Goal: Navigation & Orientation: Find specific page/section

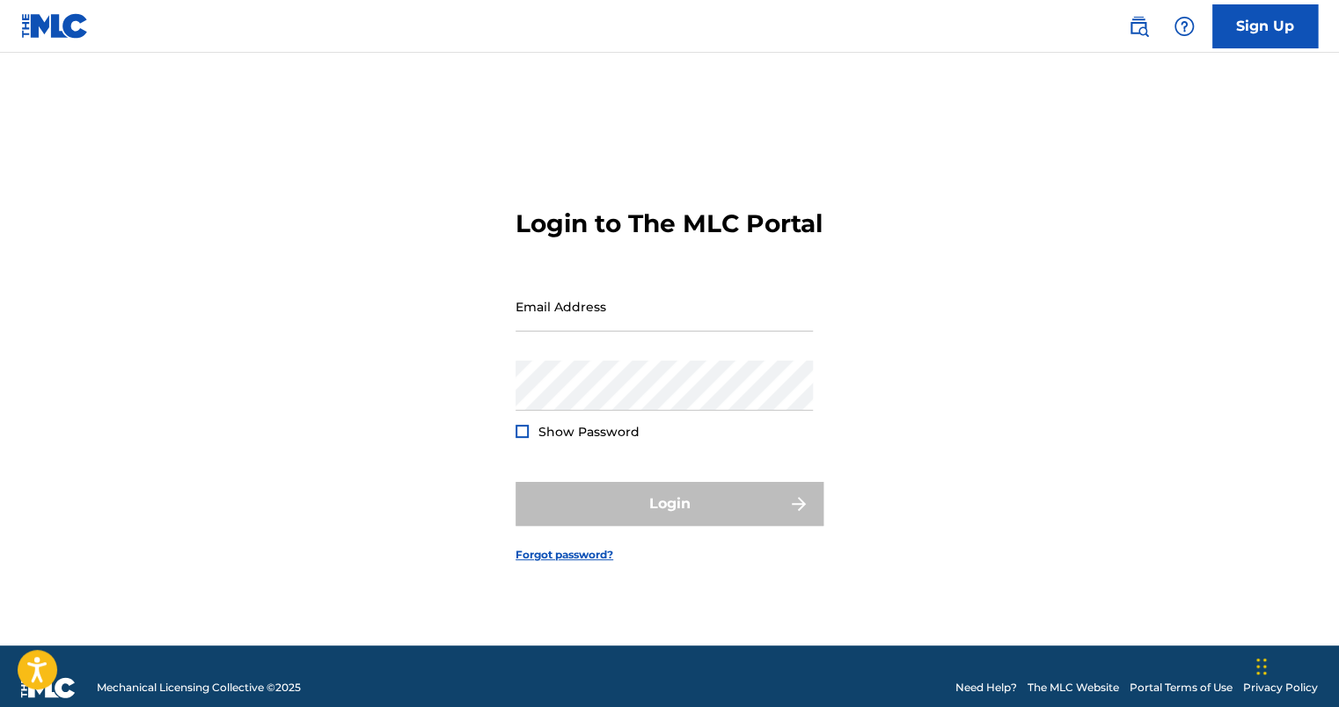
type input "[EMAIL_ADDRESS][DOMAIN_NAME]"
click at [570, 440] on span "Show Password" at bounding box center [588, 432] width 101 height 16
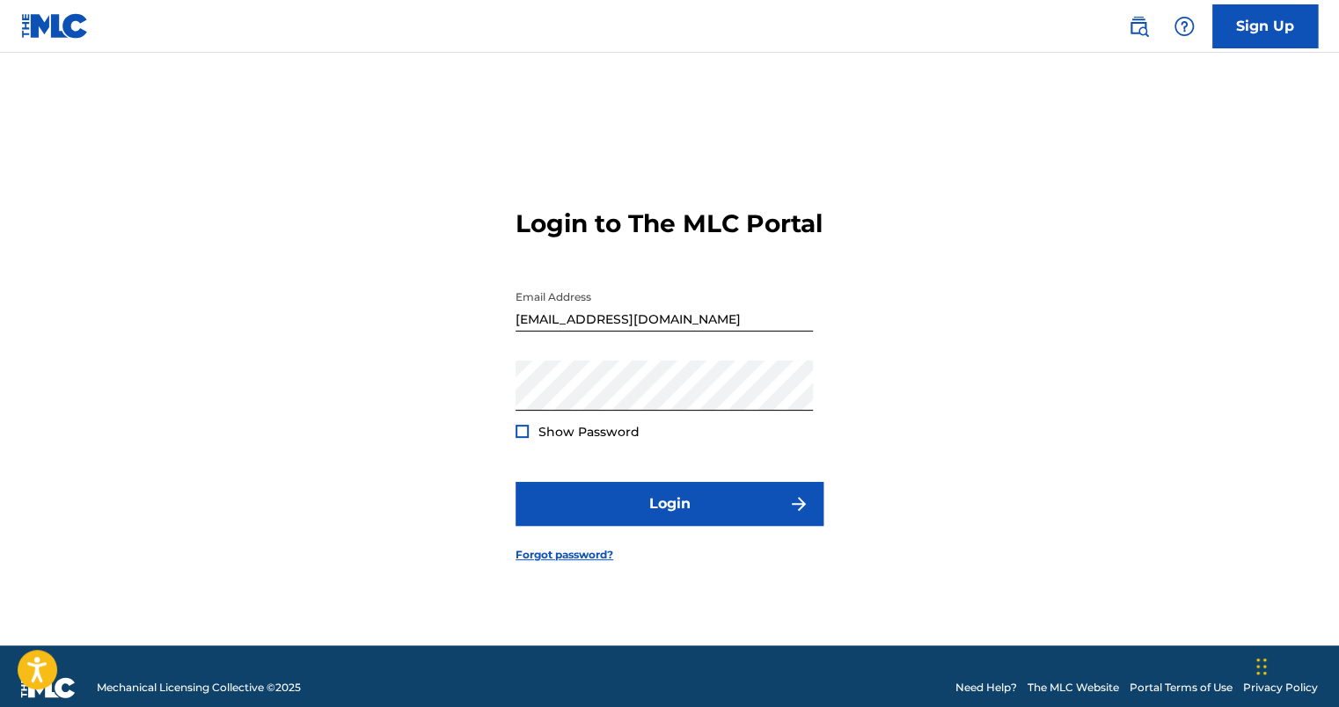
click at [542, 440] on span "Show Password" at bounding box center [588, 432] width 101 height 16
click at [523, 438] on div at bounding box center [522, 431] width 13 height 13
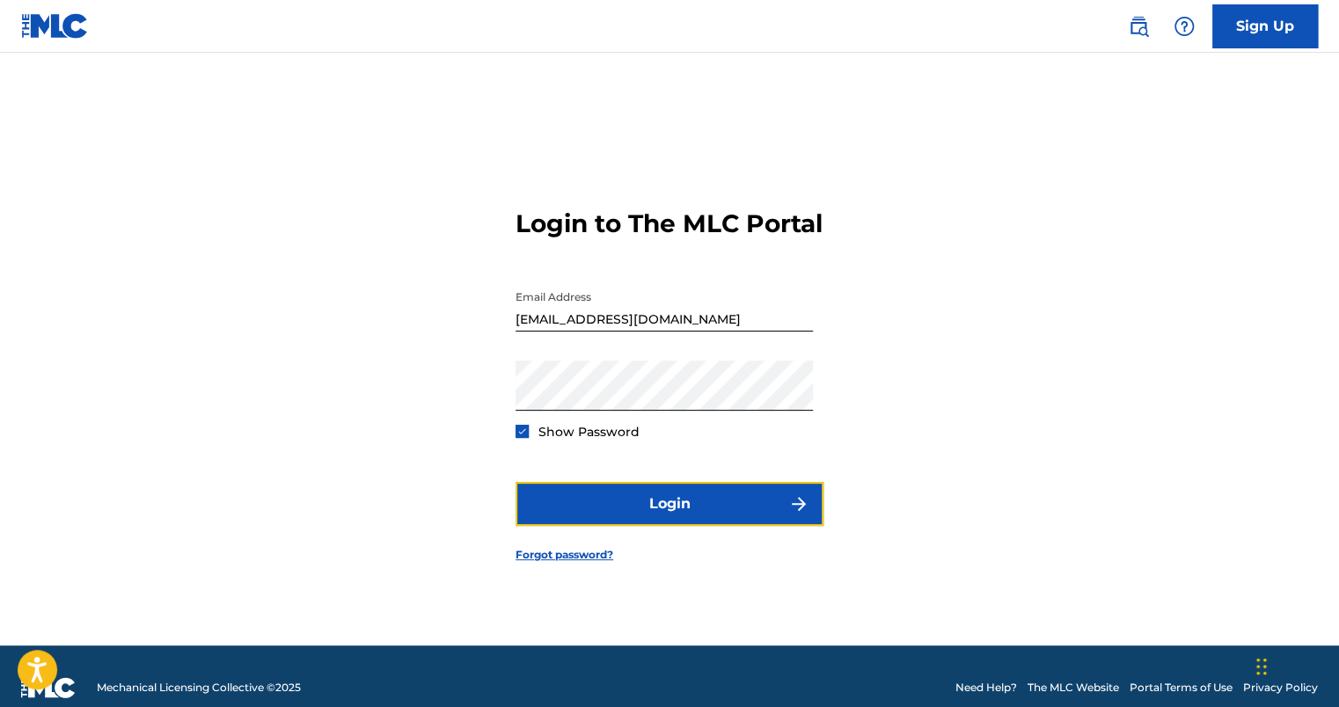
click at [607, 510] on button "Login" at bounding box center [670, 504] width 308 height 44
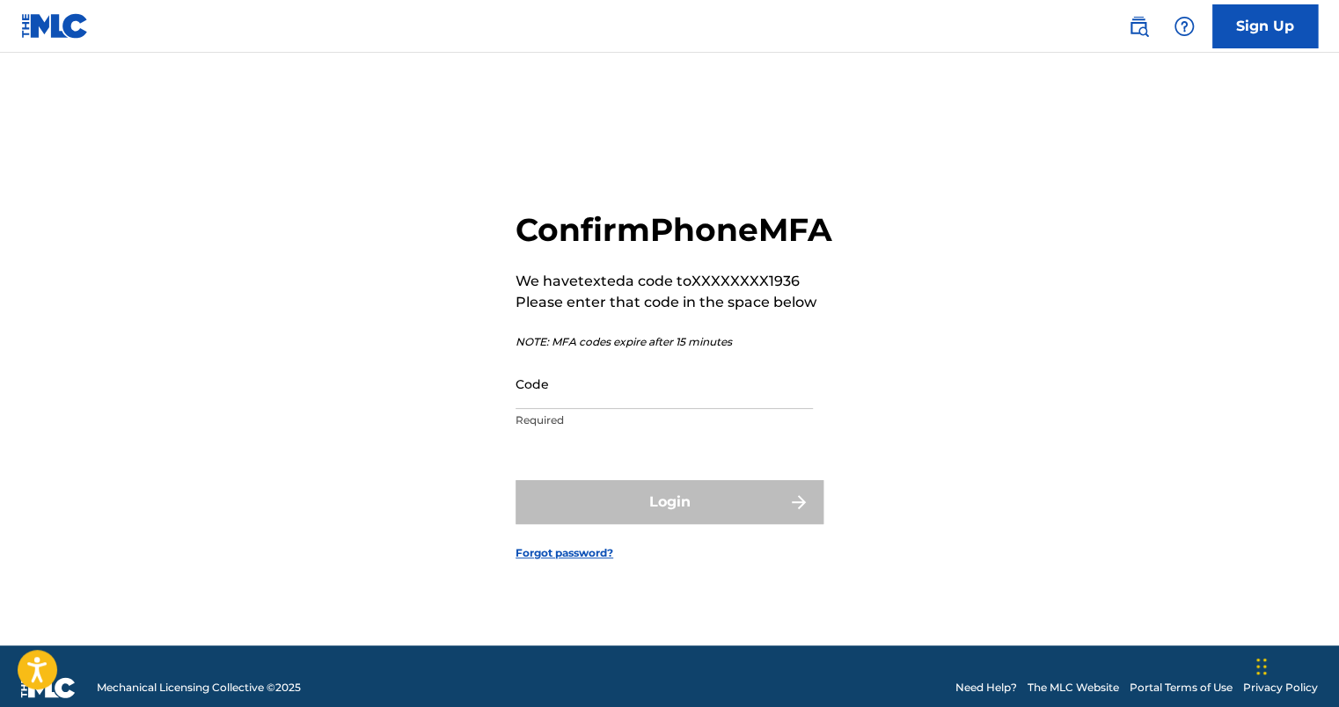
click at [603, 409] on input "Code" at bounding box center [664, 384] width 297 height 50
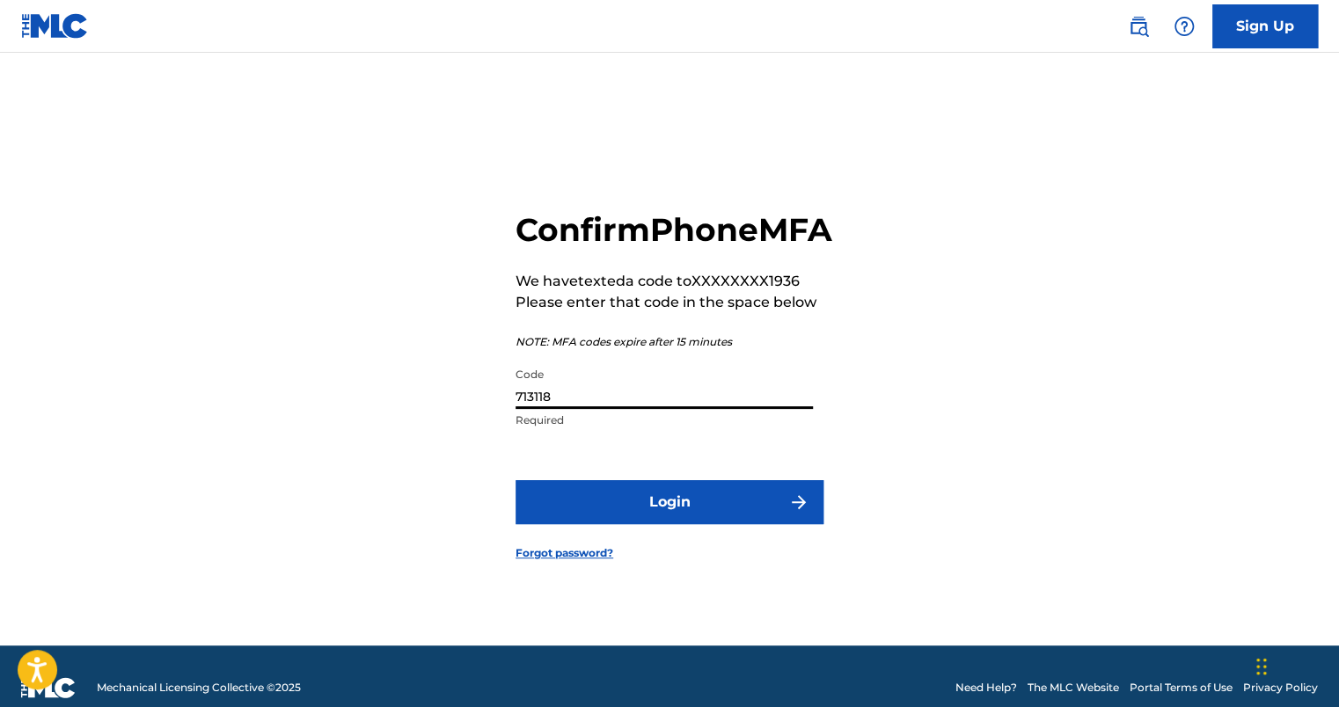
type input "713118"
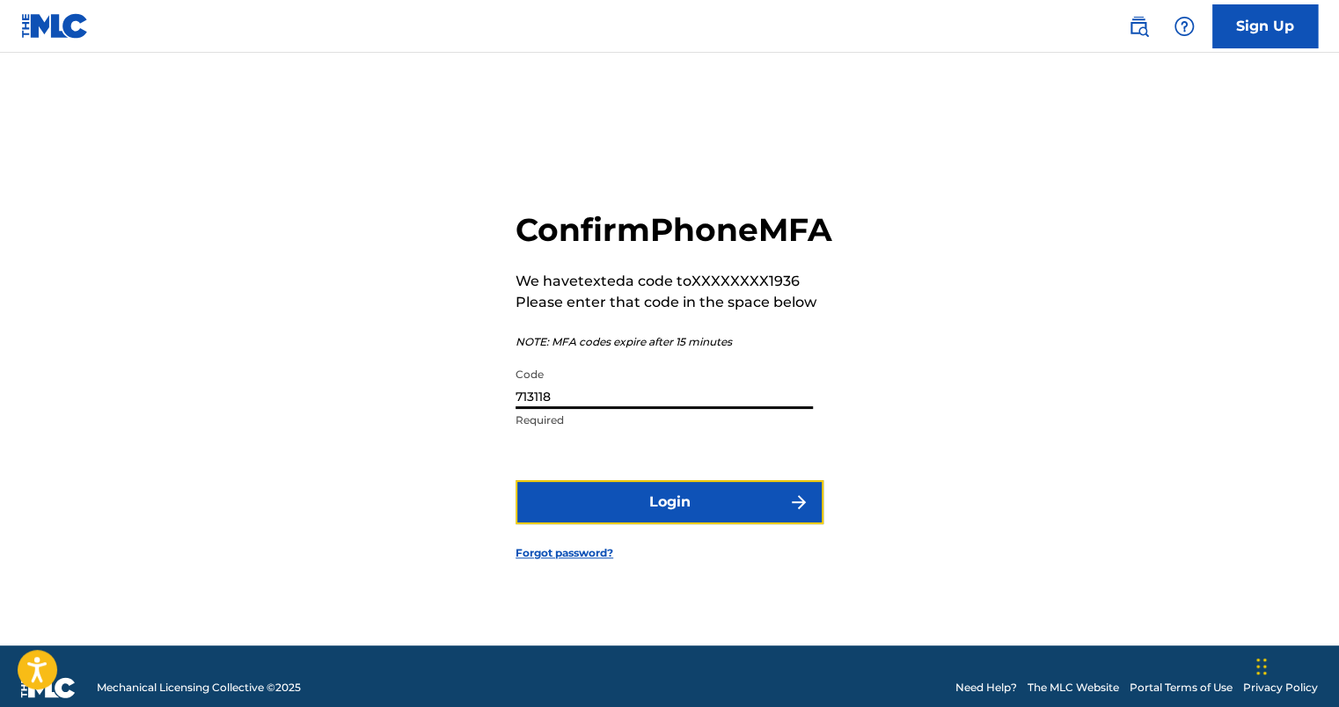
click at [714, 524] on button "Login" at bounding box center [670, 502] width 308 height 44
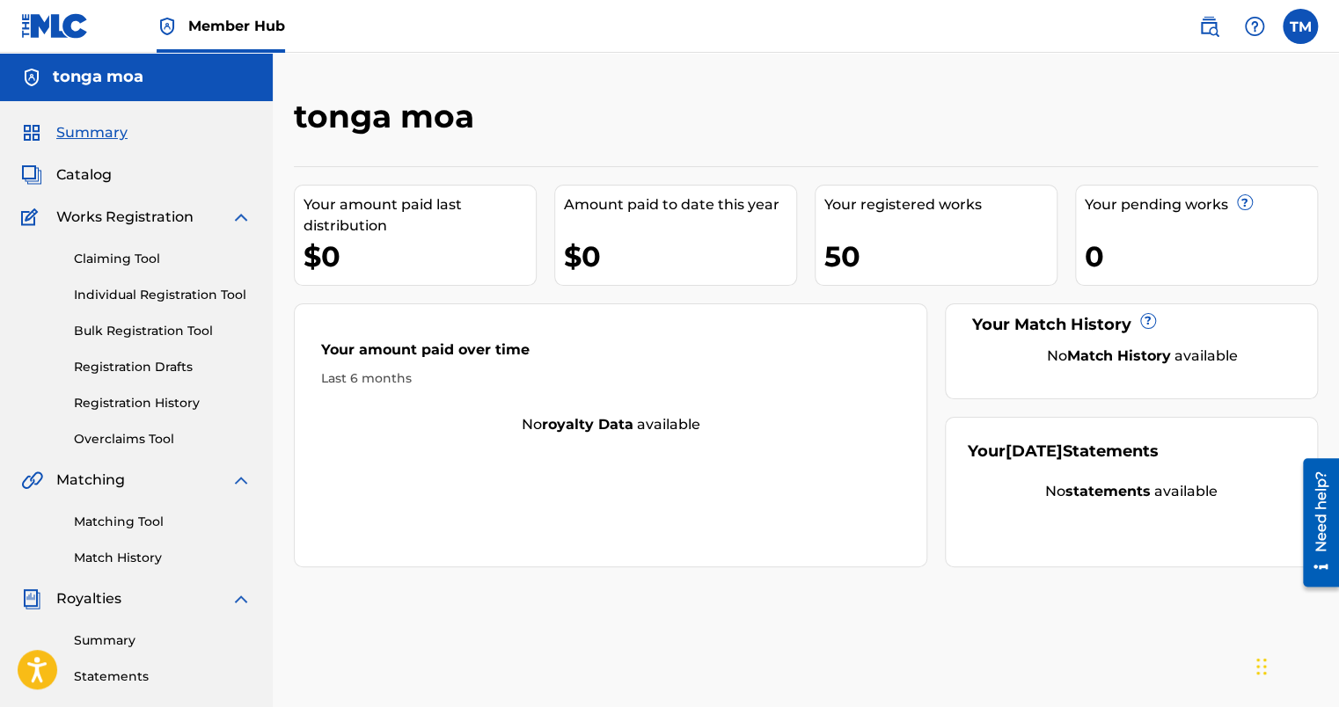
click at [95, 217] on span "Works Registration" at bounding box center [124, 217] width 137 height 21
click at [91, 170] on span "Catalog" at bounding box center [83, 175] width 55 height 21
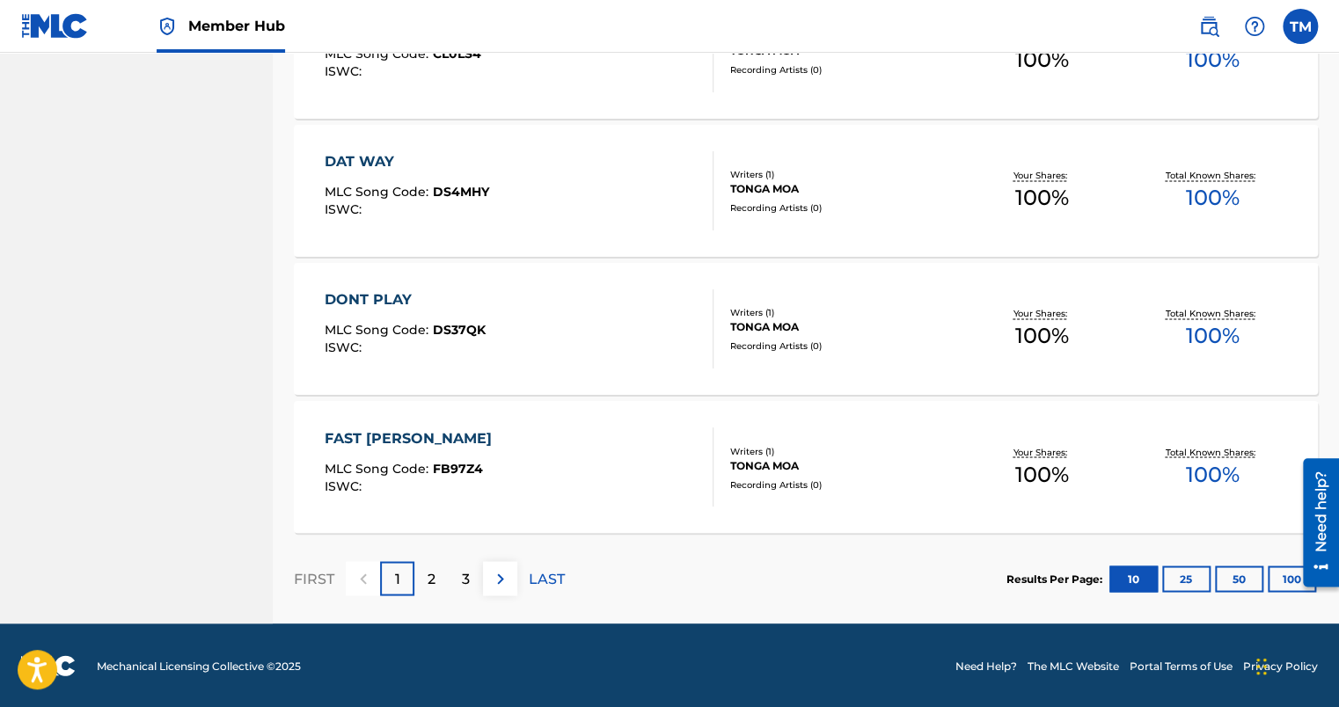
scroll to position [1217, 0]
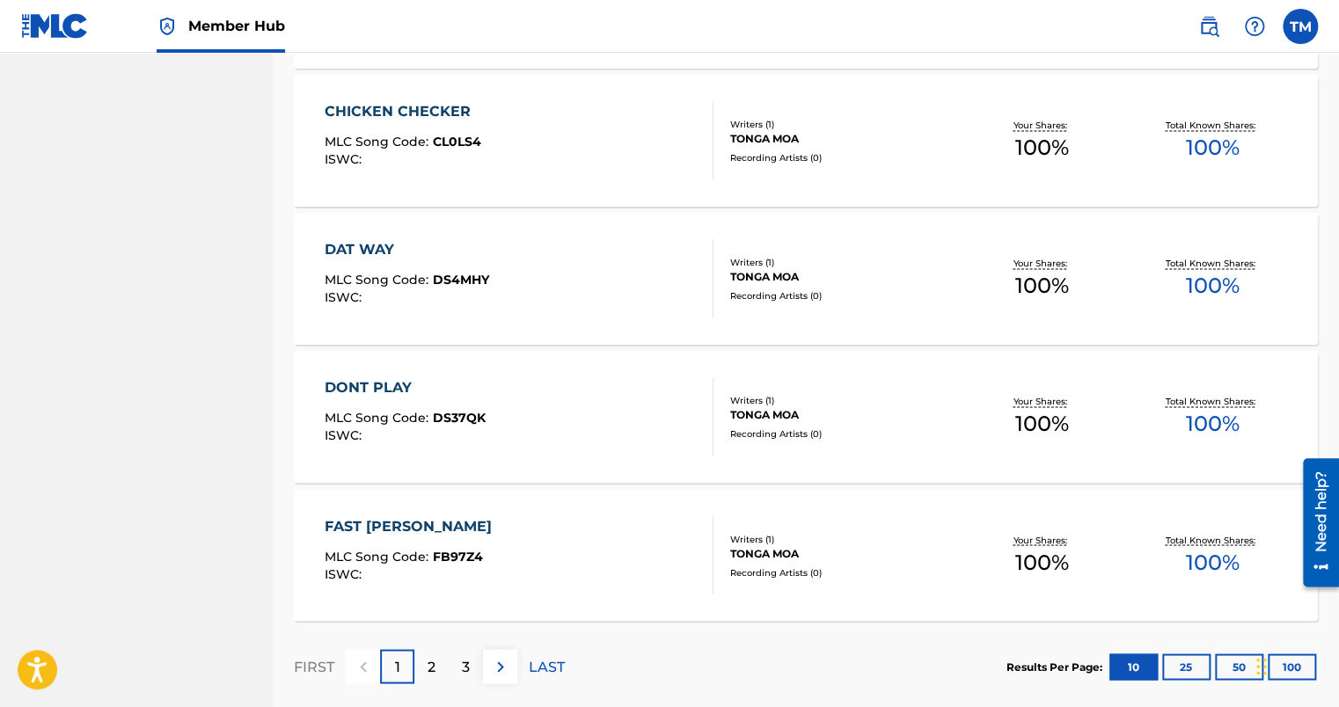
drag, startPoint x: 421, startPoint y: 669, endPoint x: 434, endPoint y: 649, distance: 23.7
click at [421, 669] on div "2" at bounding box center [431, 666] width 34 height 34
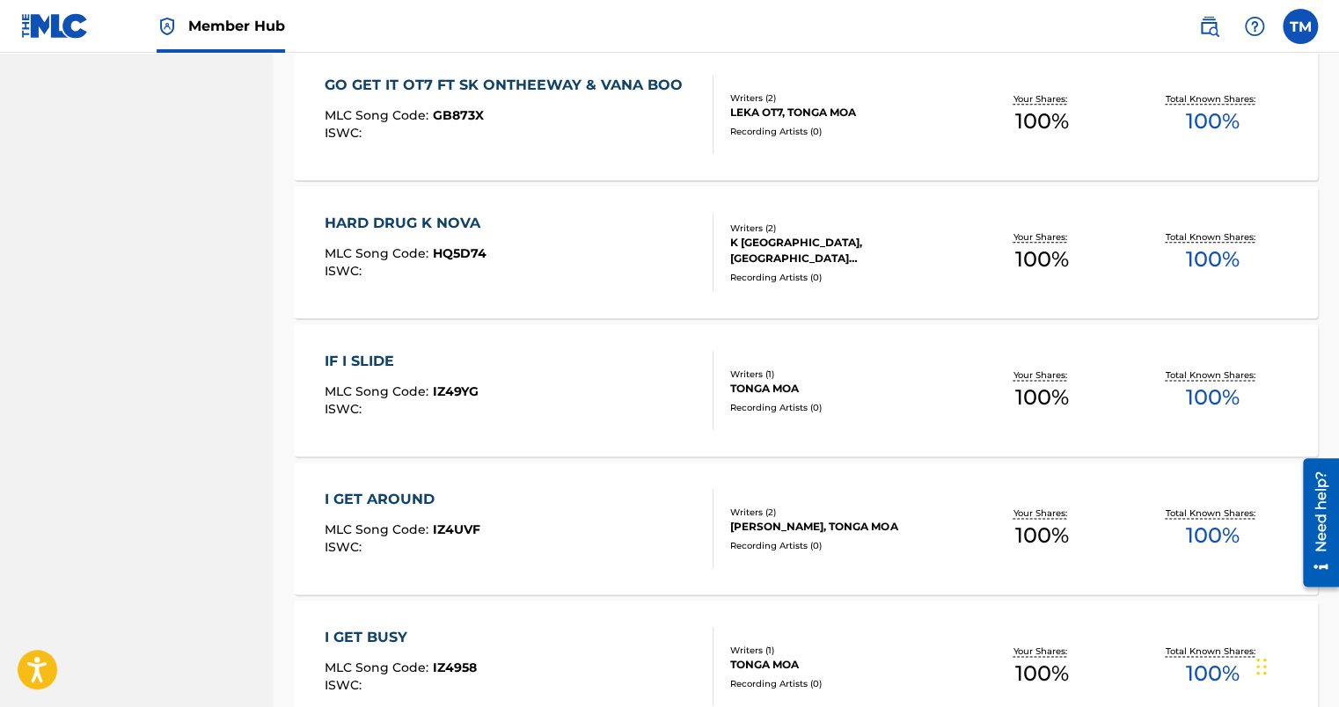
scroll to position [1144, 0]
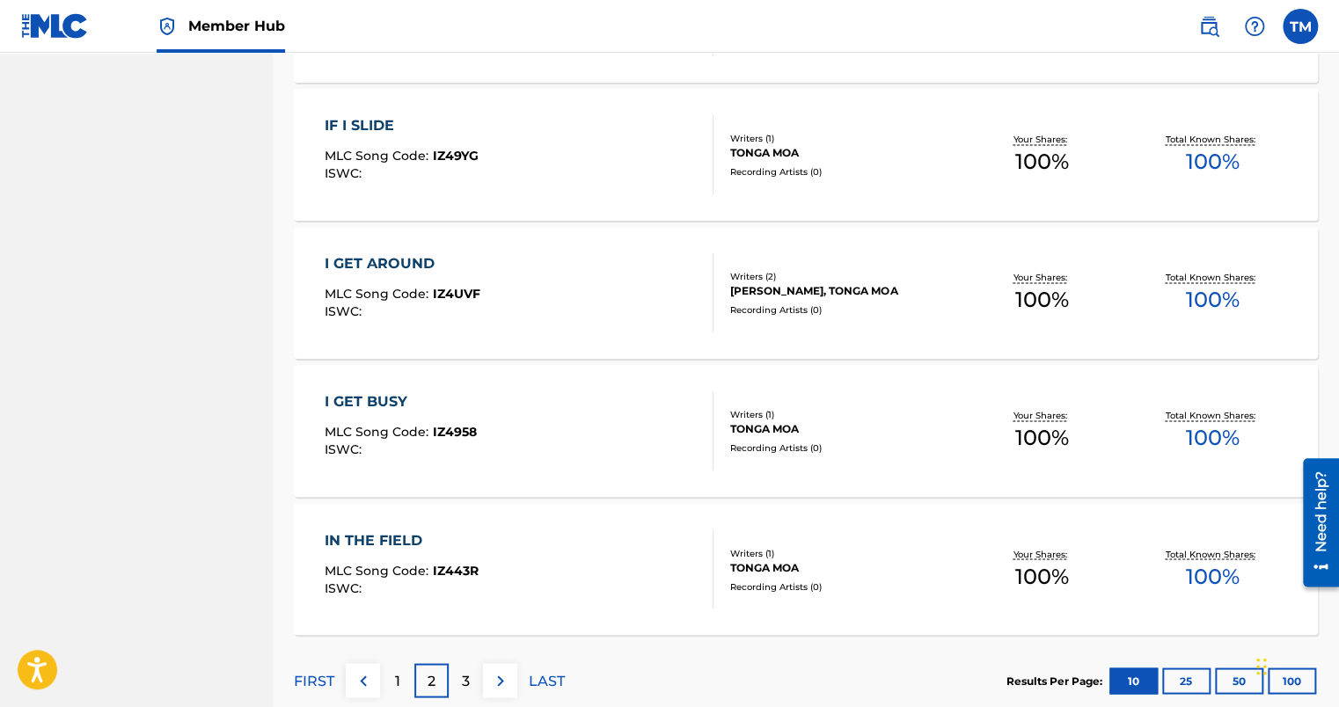
scroll to position [1232, 0]
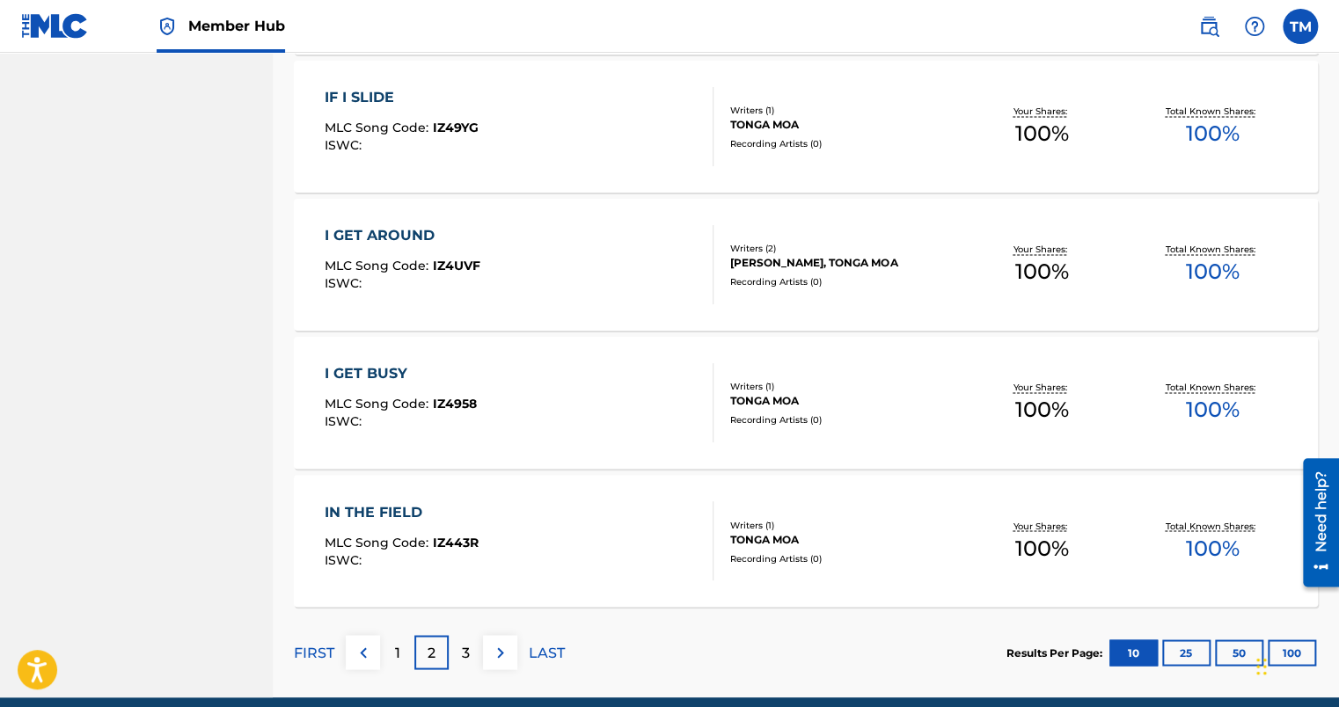
click at [457, 654] on div "3" at bounding box center [466, 652] width 34 height 34
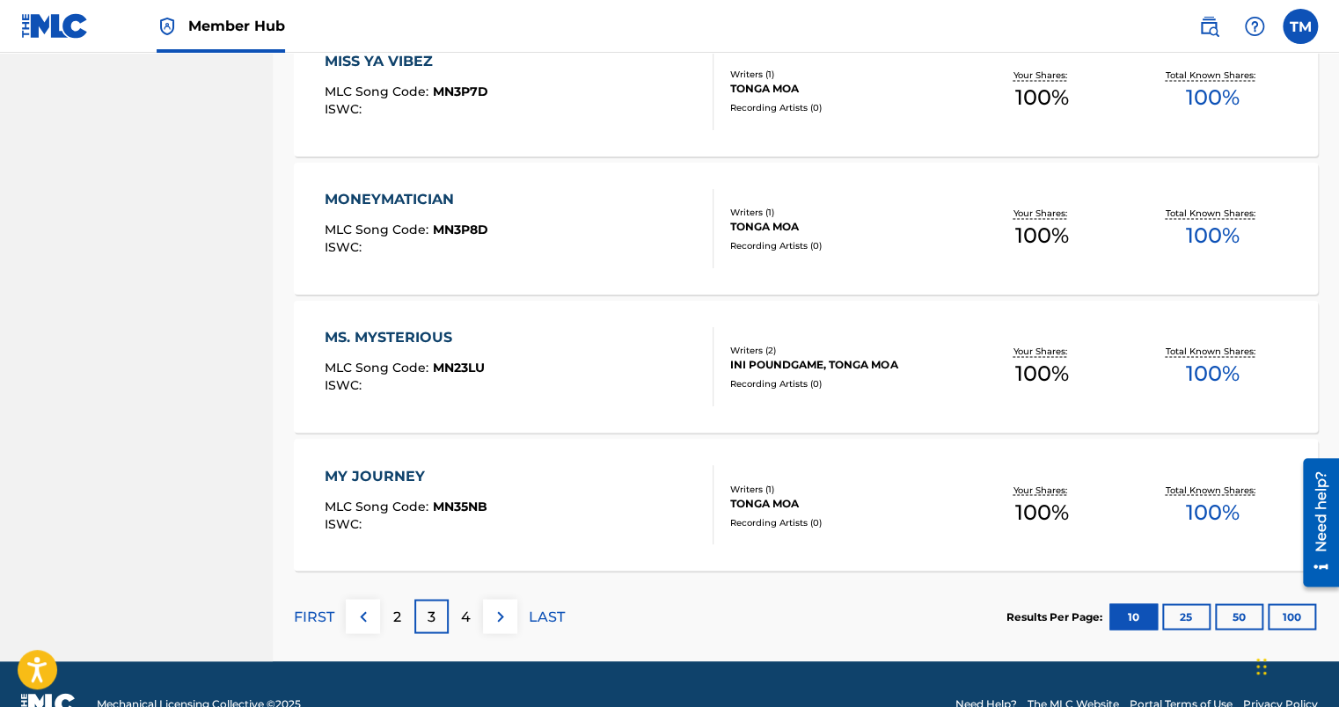
scroll to position [1305, 0]
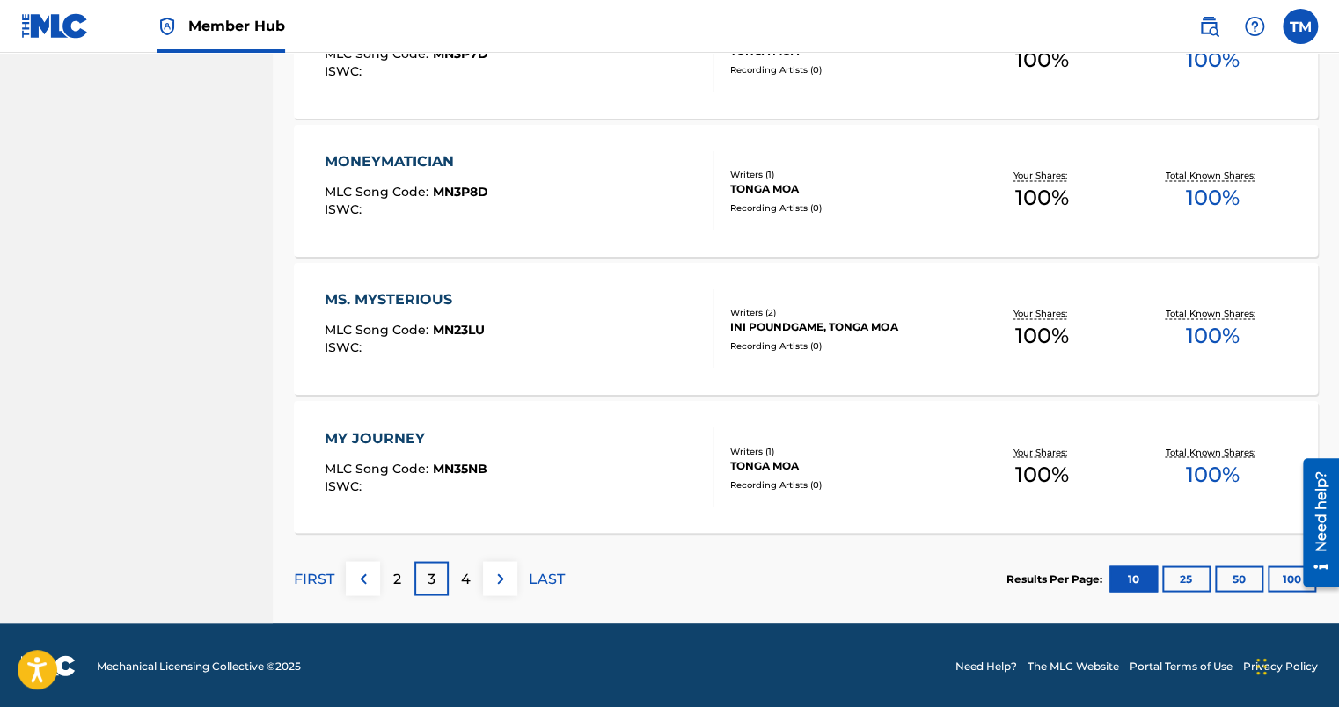
click at [470, 577] on p "4" at bounding box center [466, 578] width 10 height 21
click at [466, 582] on p "5" at bounding box center [466, 578] width 8 height 21
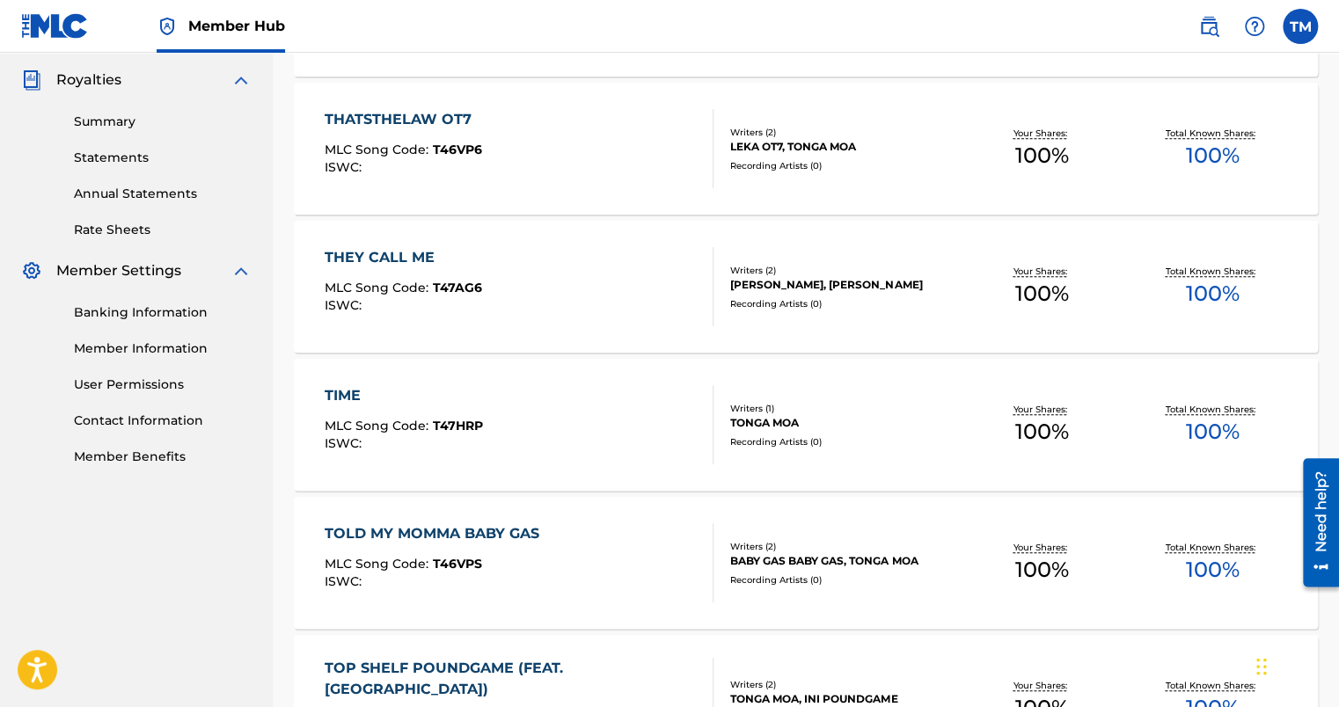
scroll to position [514, 0]
